Goal: Task Accomplishment & Management: Understand process/instructions

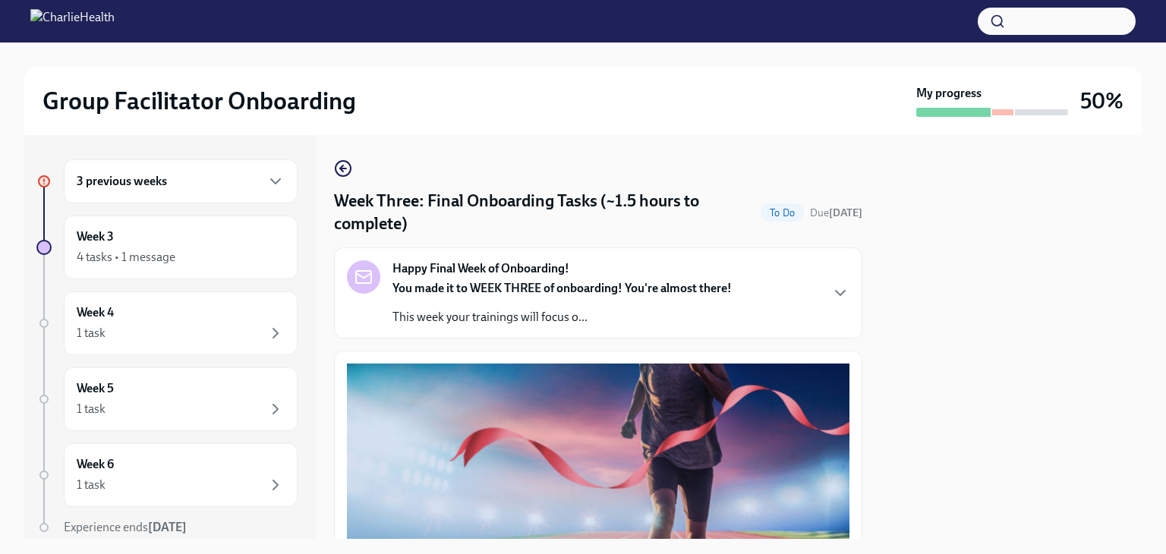
scroll to position [634, 0]
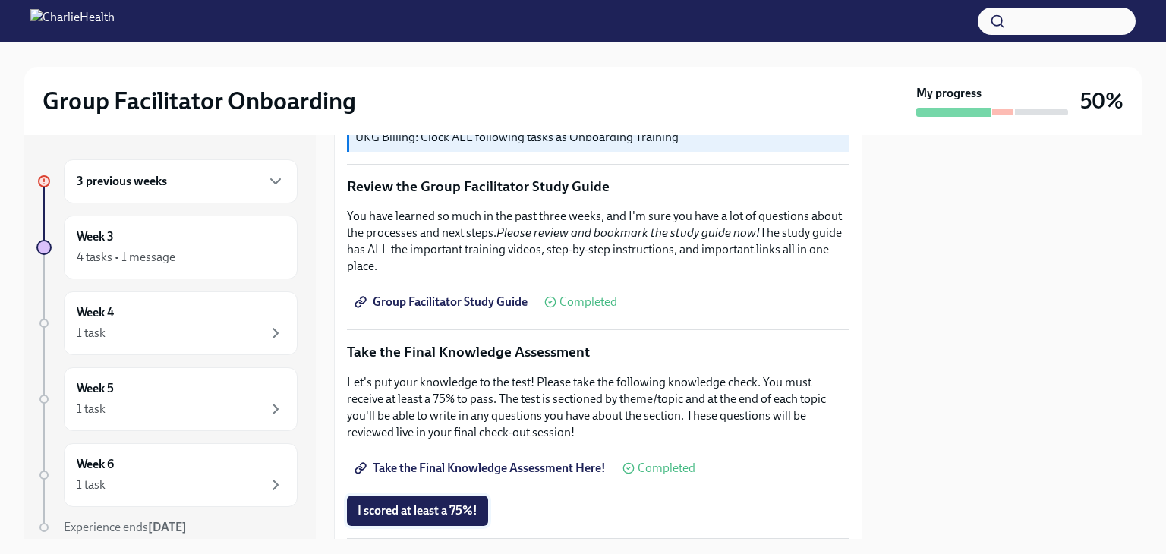
click at [430, 503] on span "I scored at least a 75%!" at bounding box center [417, 510] width 120 height 15
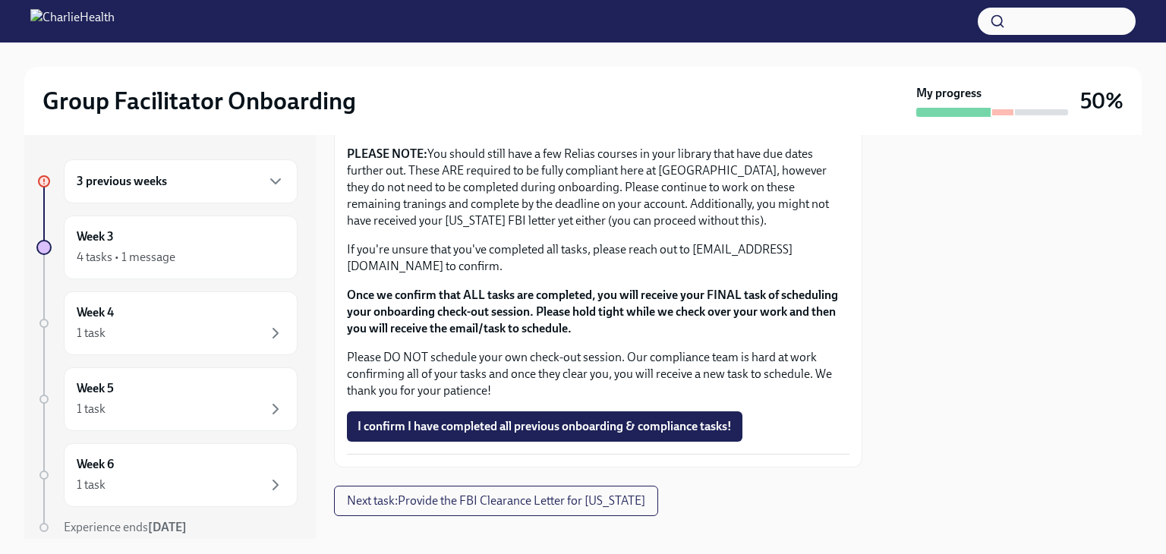
scroll to position [1330, 0]
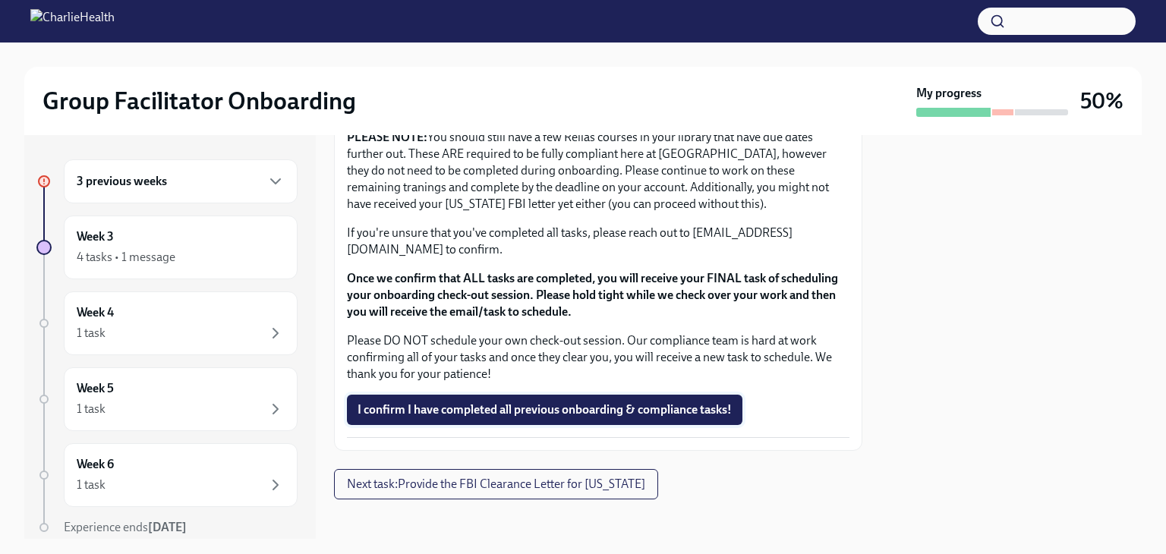
click at [583, 402] on span "I confirm I have completed all previous onboarding & compliance tasks!" at bounding box center [544, 409] width 374 height 15
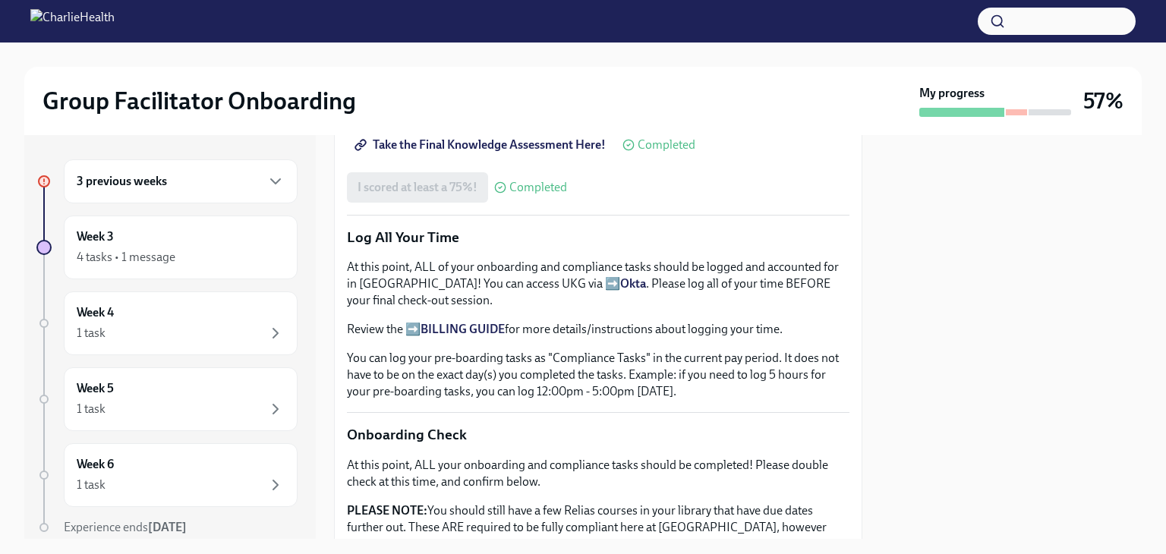
scroll to position [1331, 0]
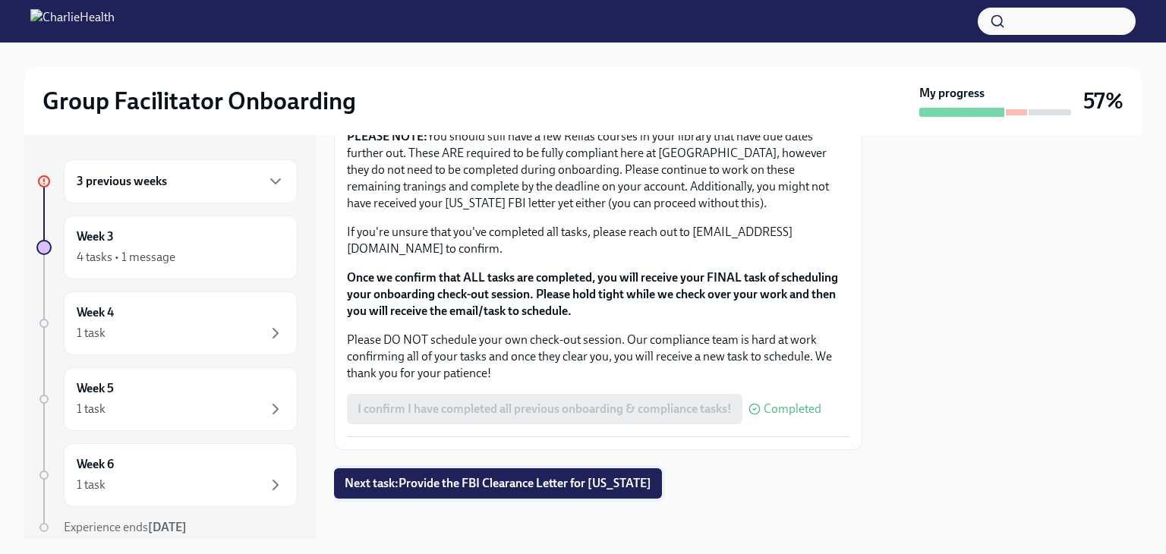
click at [525, 482] on span "Next task : Provide the FBI Clearance Letter for [US_STATE]" at bounding box center [498, 483] width 307 height 15
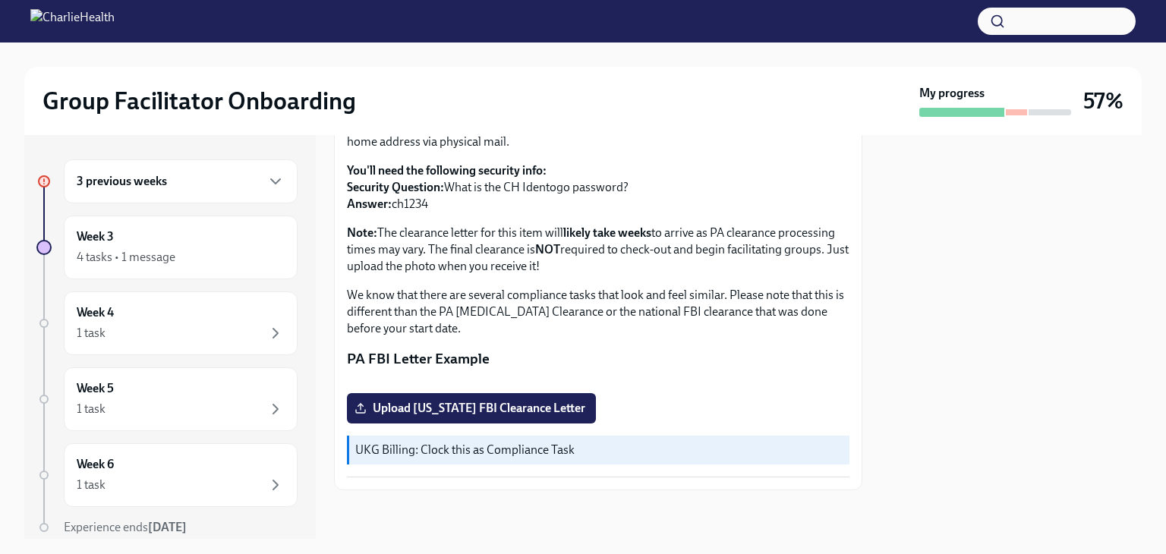
scroll to position [329, 0]
click at [249, 200] on div "3 previous weeks" at bounding box center [181, 181] width 234 height 44
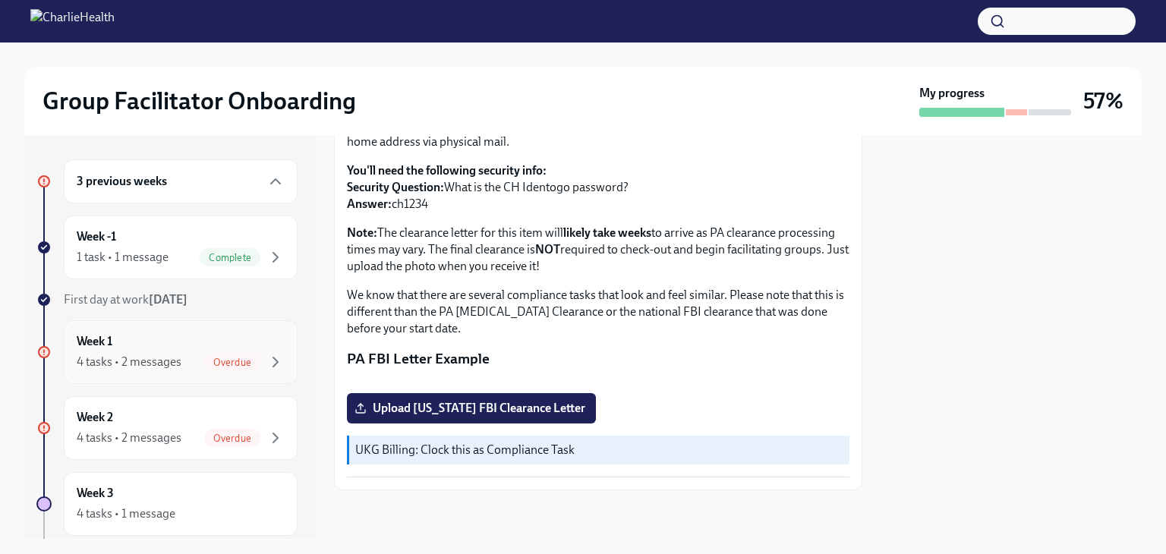
click at [278, 356] on div "Week 1 4 tasks • 2 messages Overdue" at bounding box center [181, 352] width 234 height 64
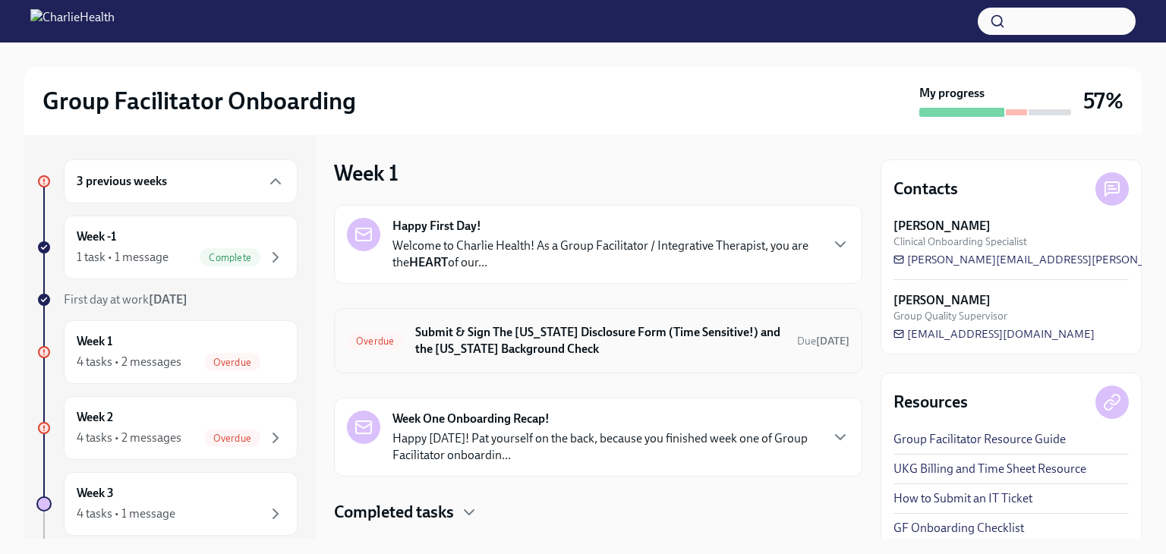
click at [616, 347] on h6 "Submit & Sign The [US_STATE] Disclosure Form (Time Sensitive!) and the [US_STAT…" at bounding box center [600, 340] width 370 height 33
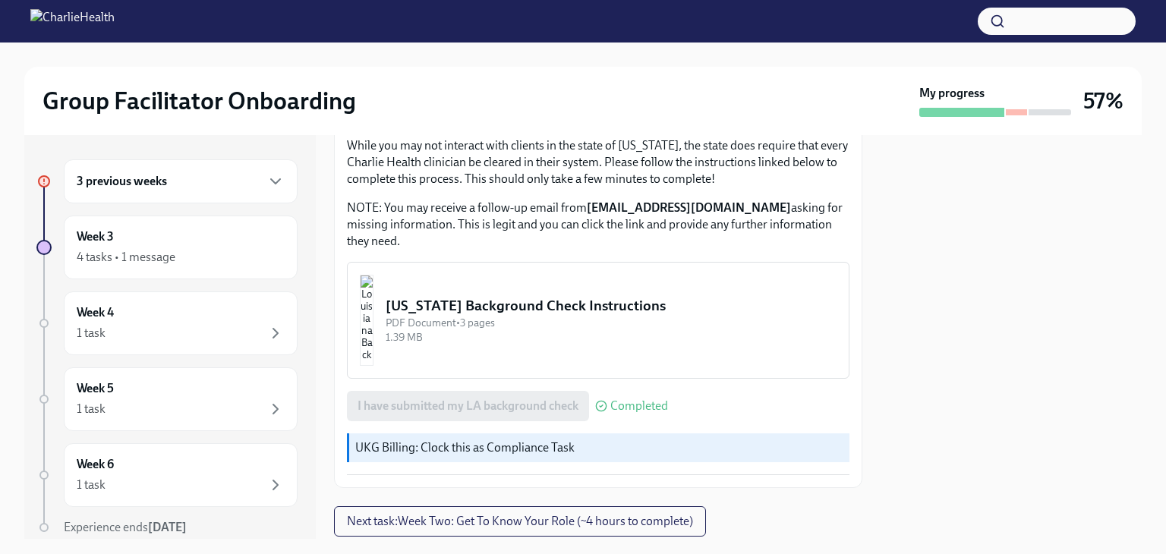
scroll to position [580, 0]
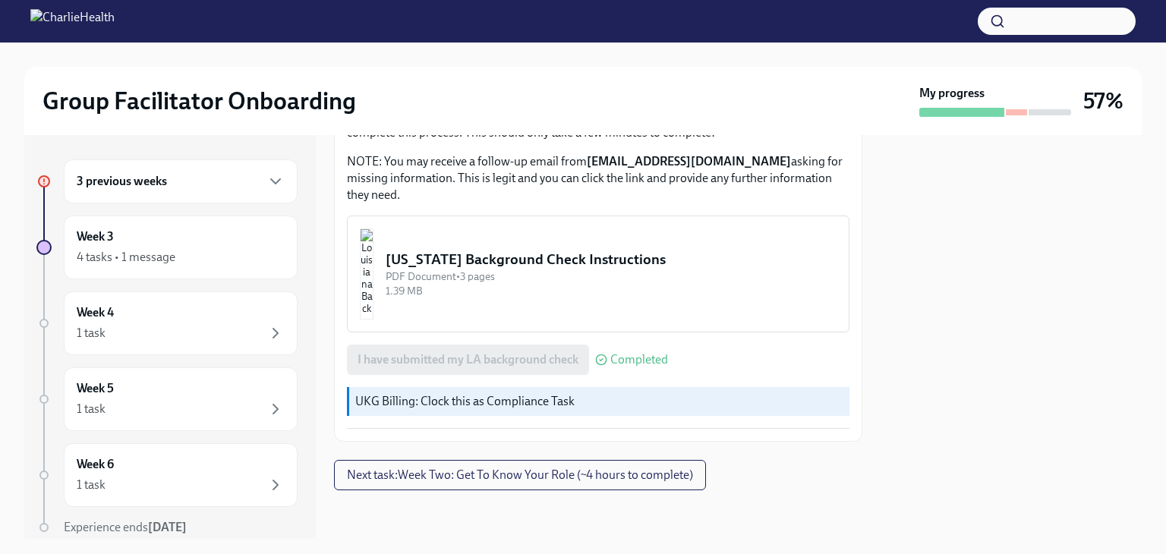
click at [273, 175] on div "3 previous weeks" at bounding box center [181, 181] width 234 height 44
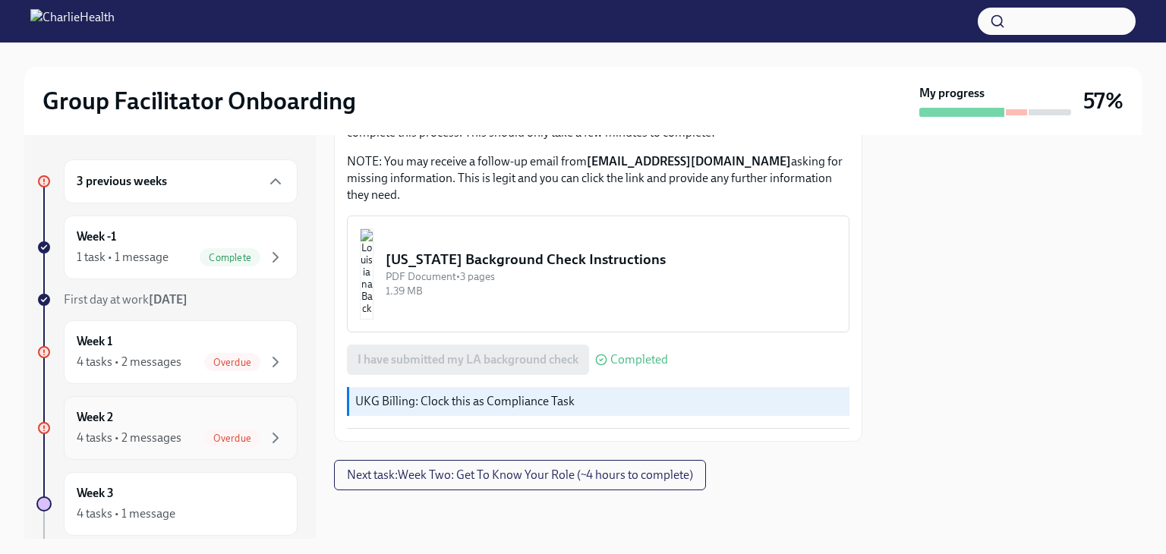
click at [170, 420] on div "Week 2 4 tasks • 2 messages Overdue" at bounding box center [181, 428] width 208 height 38
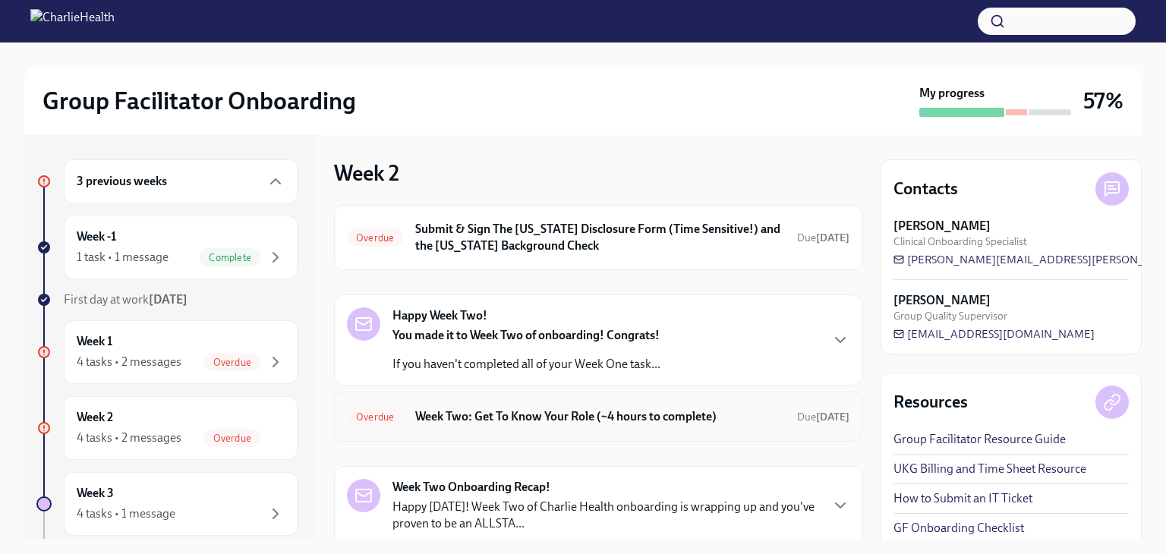
click at [449, 425] on div "Overdue Week Two: Get To Know Your Role (~4 hours to complete) Due [DATE]" at bounding box center [598, 416] width 502 height 24
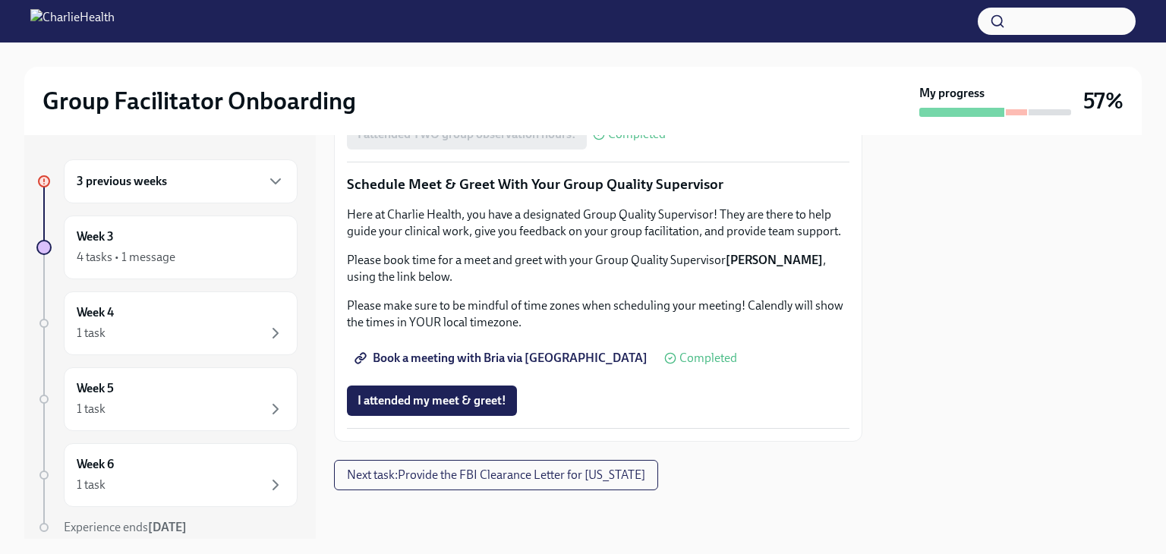
click at [263, 166] on div "3 previous weeks" at bounding box center [181, 181] width 234 height 44
